Goal: Task Accomplishment & Management: Use online tool/utility

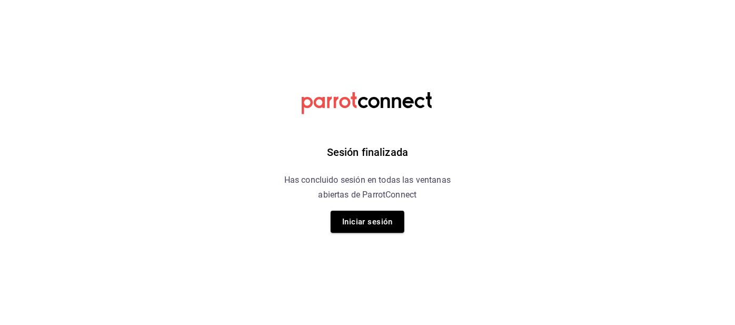
click at [357, 230] on button "Iniciar sesión" at bounding box center [368, 222] width 74 height 22
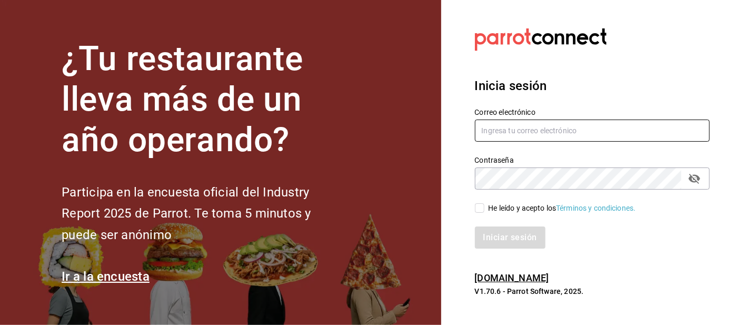
click at [508, 142] on input "text" at bounding box center [592, 131] width 235 height 22
type input "[EMAIL_ADDRESS][DOMAIN_NAME]"
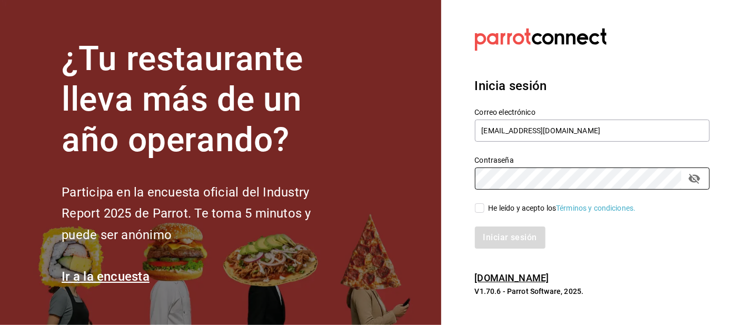
click at [484, 213] on input "He leído y acepto los Términos y condiciones." at bounding box center [479, 207] width 9 height 9
checkbox input "true"
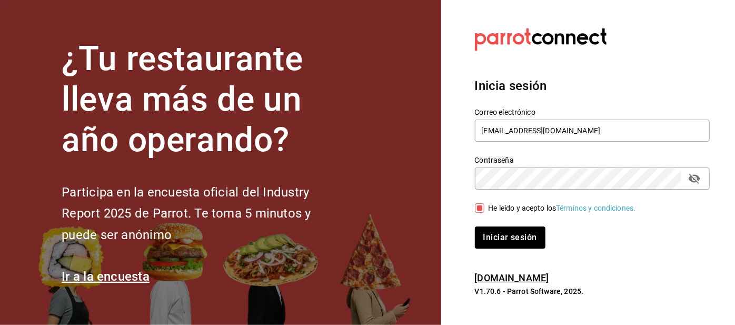
click at [469, 214] on div "He leído y acepto los Términos y condiciones." at bounding box center [587, 202] width 248 height 24
click at [493, 249] on button "Iniciar sesión" at bounding box center [511, 238] width 72 height 22
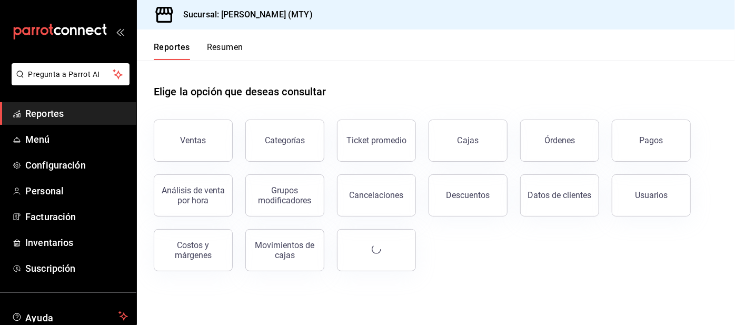
click at [225, 52] on button "Resumen" at bounding box center [225, 51] width 36 height 18
click at [226, 51] on html "Pregunta a Parrot AI Reportes Menú Configuración Personal Facturación Inventari…" at bounding box center [367, 162] width 735 height 325
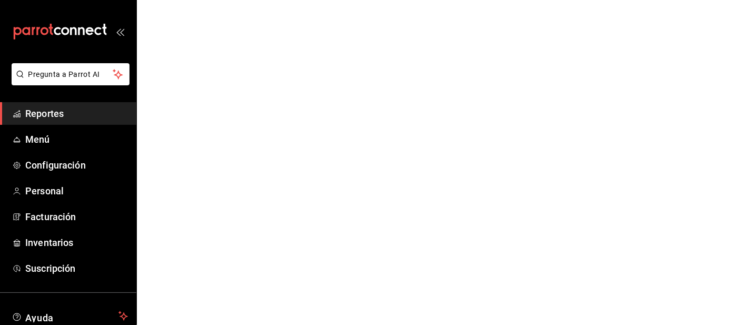
click at [221, 0] on html "Pregunta a Parrot AI Reportes Menú Configuración Personal Facturación Inventari…" at bounding box center [367, 0] width 735 height 0
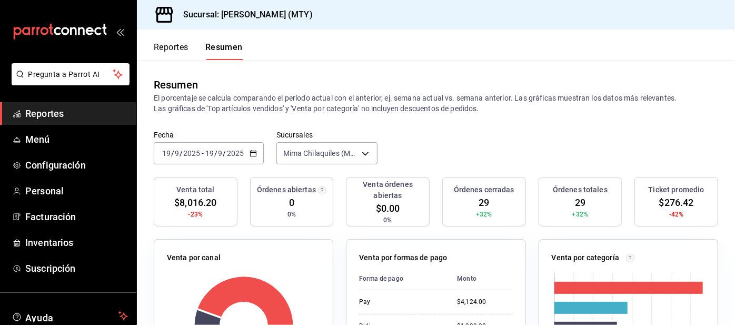
click at [178, 44] on button "Reportes" at bounding box center [171, 51] width 35 height 18
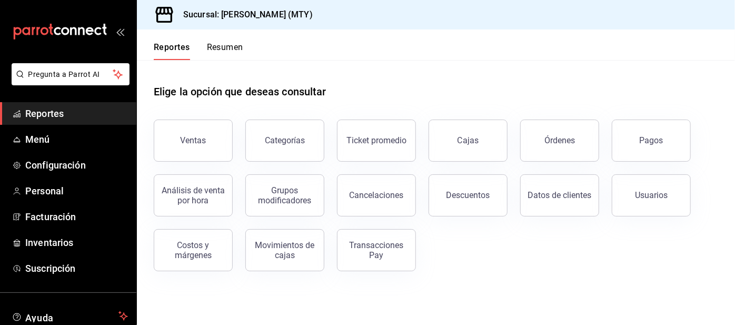
click at [617, 148] on button "Pagos" at bounding box center [651, 141] width 79 height 42
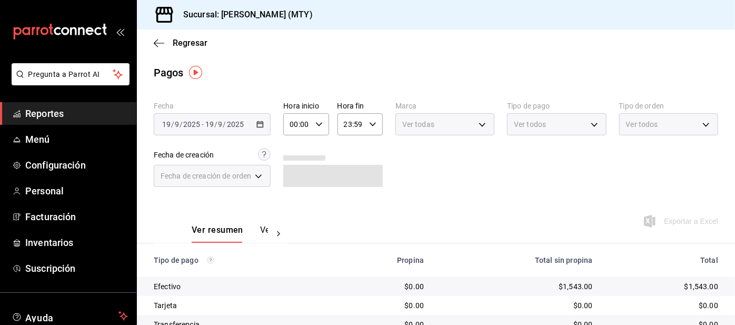
click at [524, 127] on body "Pregunta a Parrot AI Reportes Menú Configuración Personal Facturación Inventari…" at bounding box center [367, 162] width 735 height 325
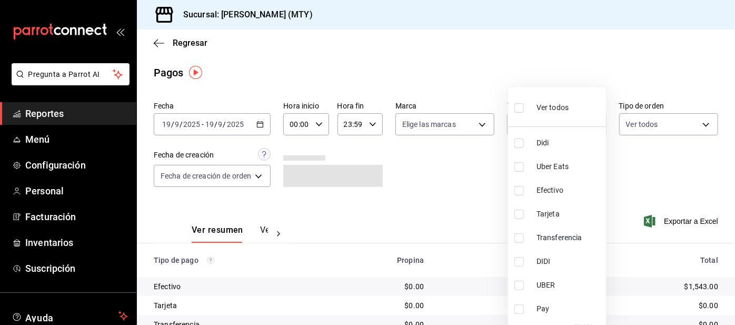
click at [517, 143] on input "checkbox" at bounding box center [519, 143] width 9 height 9
checkbox input "true"
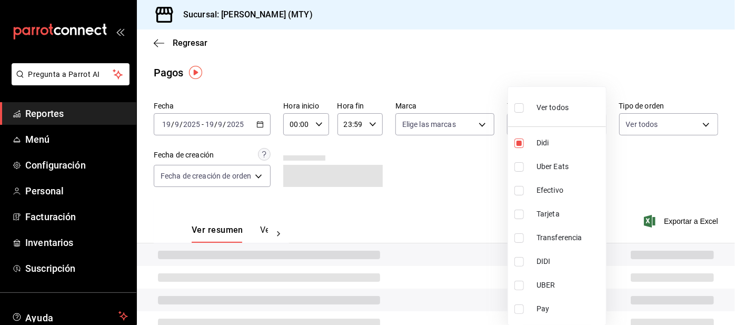
type input "ac2aad4e-3626-4df0-8b49-5bb49559922d"
click at [521, 167] on input "checkbox" at bounding box center [519, 166] width 9 height 9
checkbox input "true"
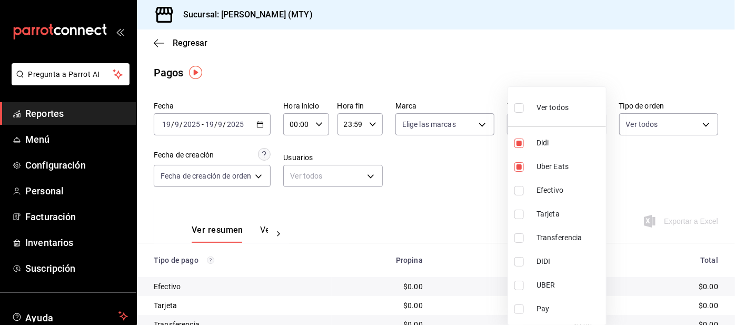
type input "ac2aad4e-3626-4df0-8b49-5bb49559922d,3386c666-a0b3-47d5-beef-c54dce93463a"
click at [522, 309] on input "checkbox" at bounding box center [519, 308] width 9 height 9
checkbox input "true"
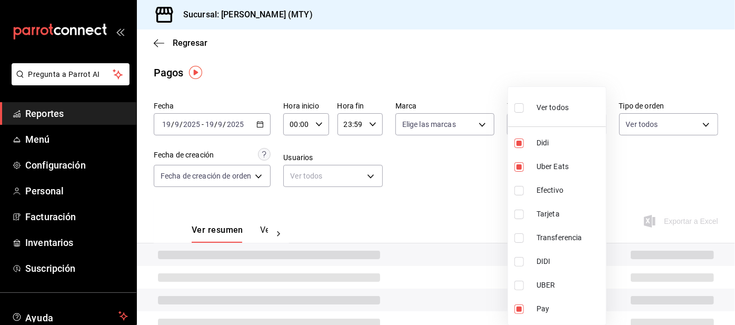
type input "ac2aad4e-3626-4df0-8b49-5bb49559922d,3386c666-a0b3-47d5-beef-c54dce93463a,f6d9e…"
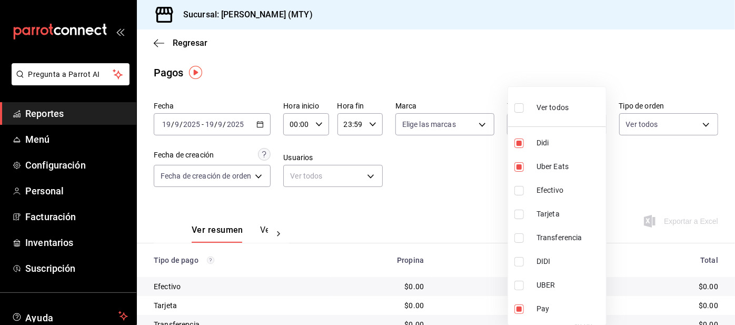
click at [451, 203] on div at bounding box center [367, 162] width 735 height 325
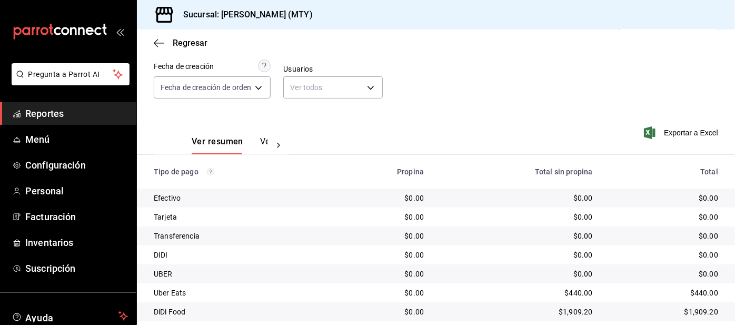
scroll to position [51, 0]
